Goal: Transaction & Acquisition: Download file/media

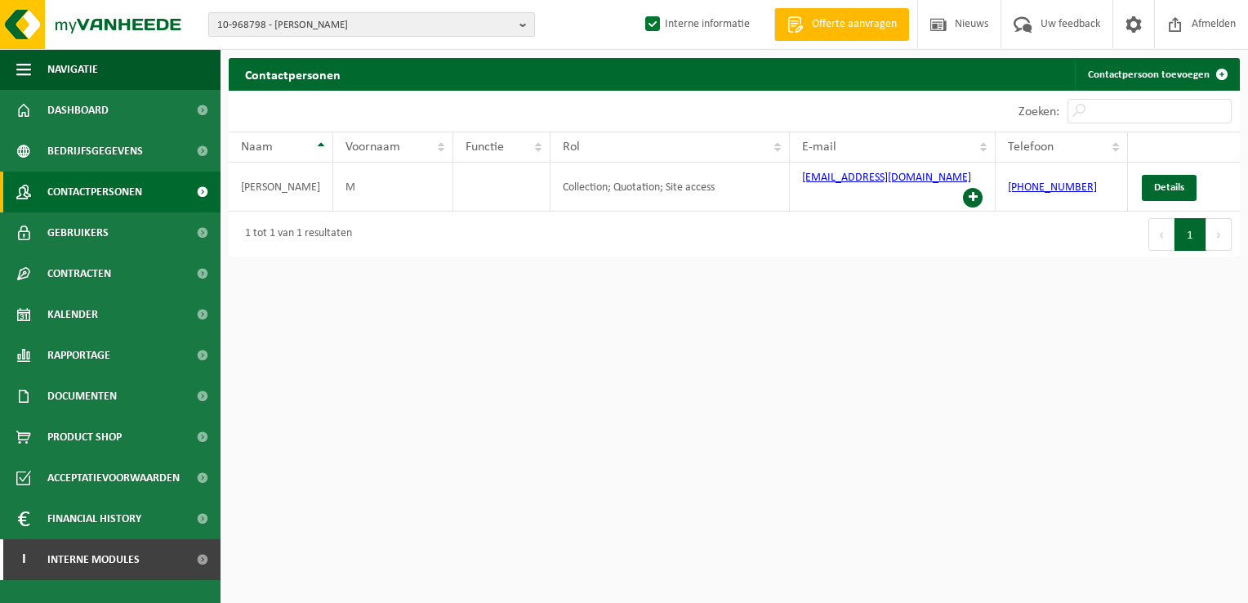
click at [333, 28] on span "10-968798 - SILVA - RIXENSART" at bounding box center [365, 25] width 296 height 25
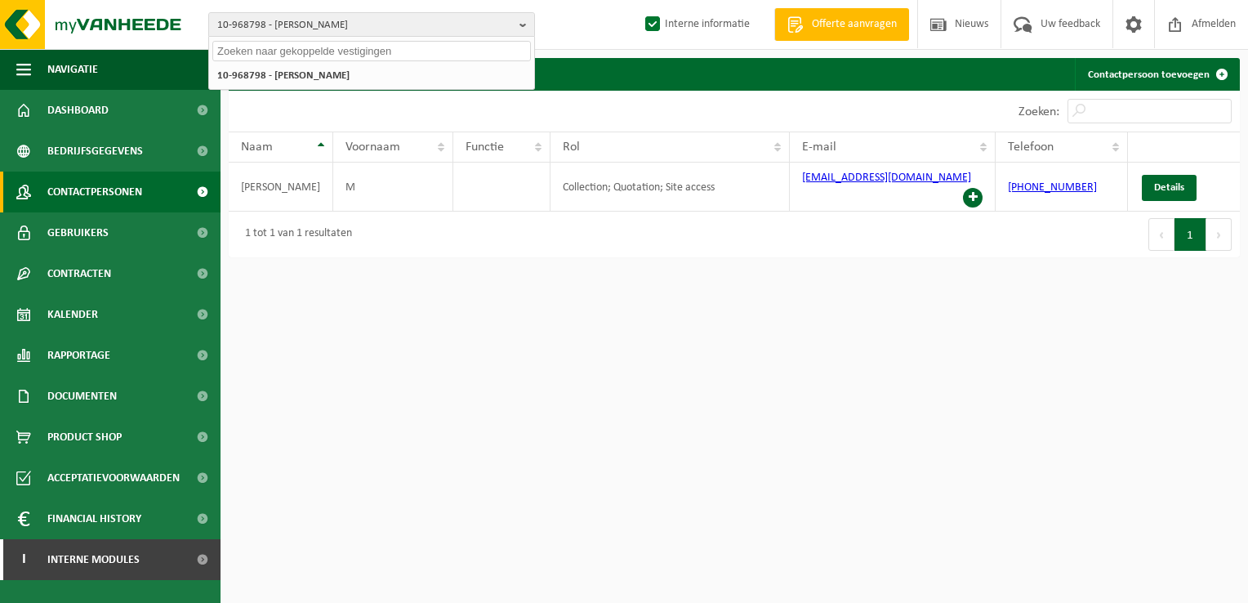
click at [363, 47] on input "text" at bounding box center [371, 51] width 319 height 20
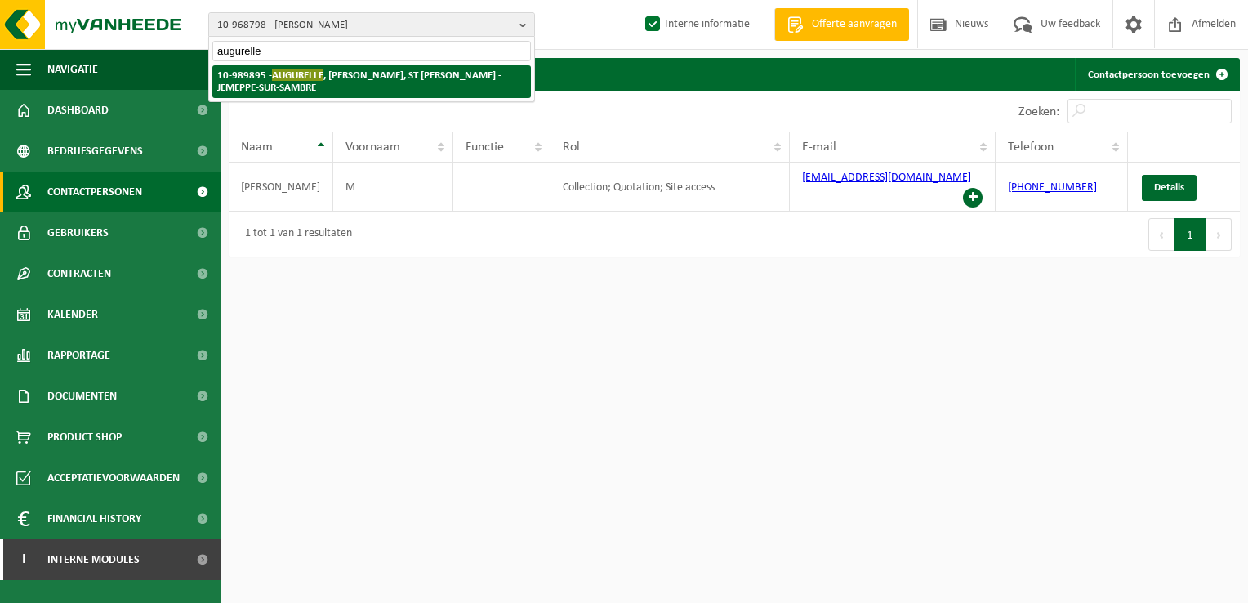
type input "augurelle"
click at [366, 81] on li "10-989895 - AUGURELLE , FRANÇOIS, ST MARTIN - JEMEPPE-SUR-SAMBRE" at bounding box center [371, 81] width 319 height 33
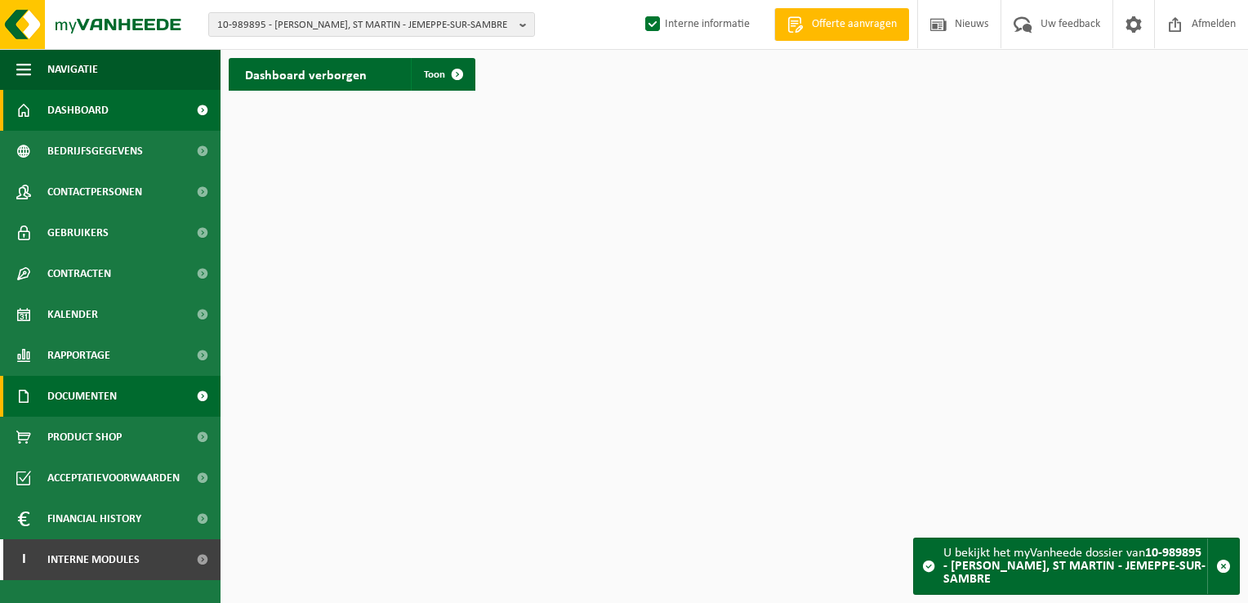
click at [88, 401] on span "Documenten" at bounding box center [81, 396] width 69 height 41
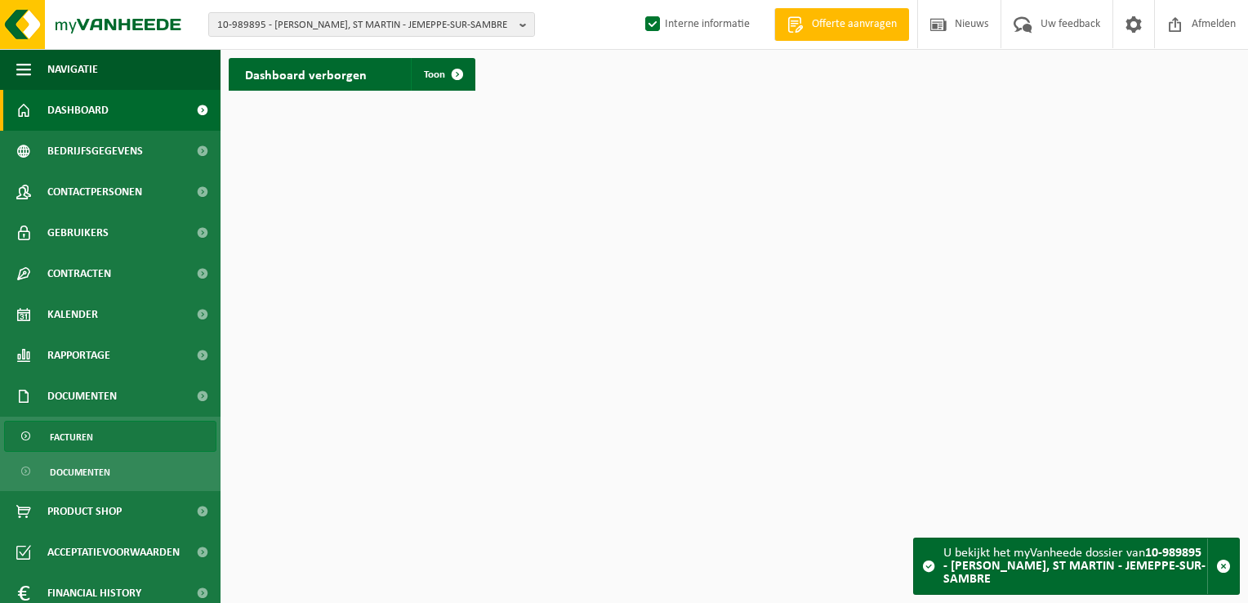
click at [88, 432] on span "Facturen" at bounding box center [71, 436] width 43 height 31
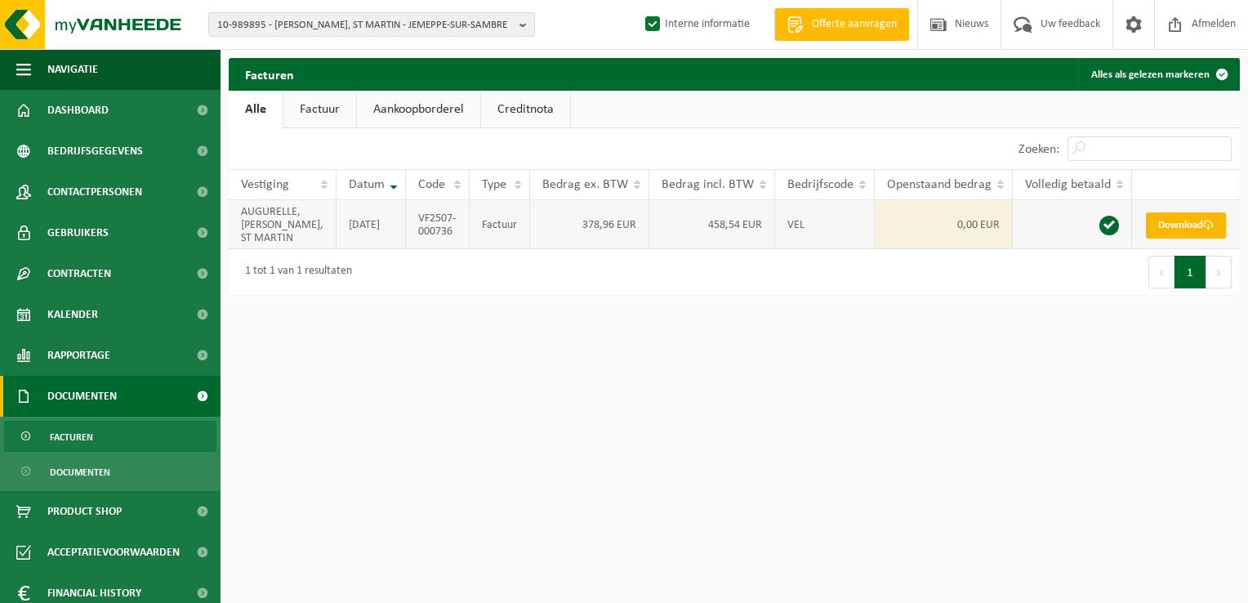
click at [1200, 218] on link "Download" at bounding box center [1186, 225] width 80 height 26
click at [1187, 224] on link "Download" at bounding box center [1186, 225] width 80 height 26
click at [355, 29] on span "10-989895 - [PERSON_NAME], ST MARTIN - JEMEPPE-SUR-SAMBRE" at bounding box center [365, 25] width 296 height 25
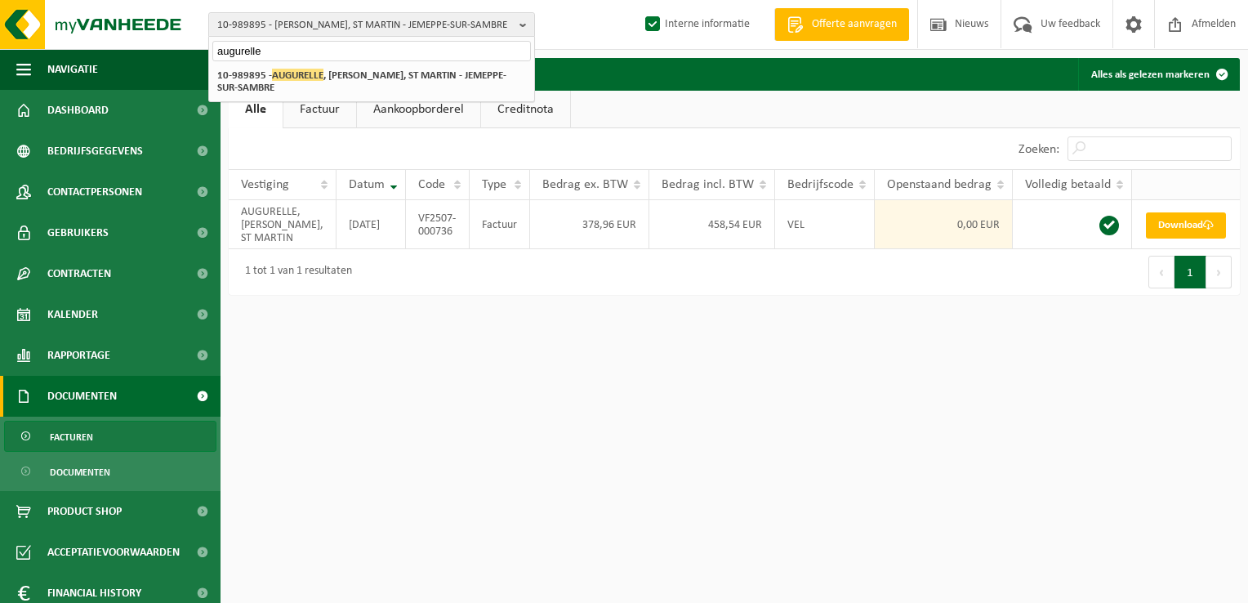
type input "augurelle"
